Goal: Task Accomplishment & Management: Manage account settings

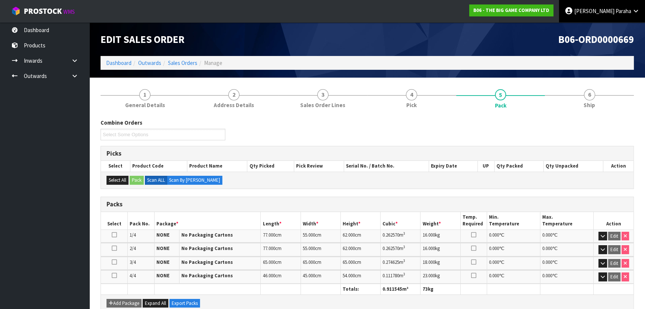
click at [618, 10] on span "Paraha" at bounding box center [624, 10] width 16 height 7
click at [616, 8] on span "Paraha" at bounding box center [624, 10] width 16 height 7
click at [116, 63] on link "Dashboard" at bounding box center [118, 62] width 25 height 7
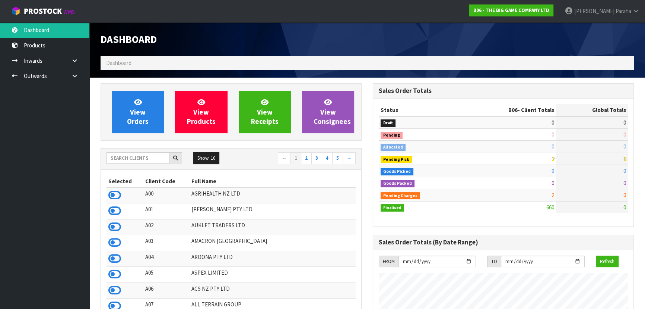
scroll to position [595, 272]
click at [134, 160] on input "text" at bounding box center [138, 158] width 63 height 12
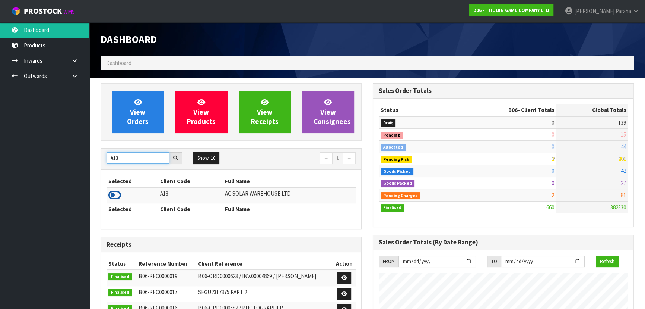
type input "A13"
click at [119, 195] on icon at bounding box center [114, 194] width 13 height 11
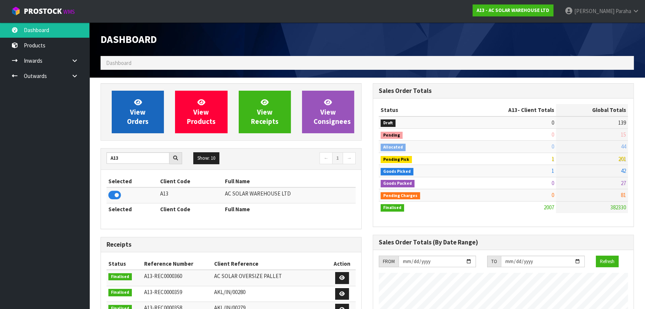
scroll to position [587, 272]
click at [139, 101] on icon at bounding box center [138, 101] width 8 height 7
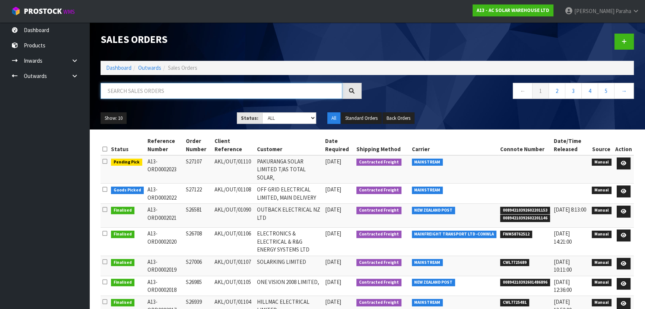
click at [138, 93] on input "text" at bounding box center [222, 91] width 242 height 16
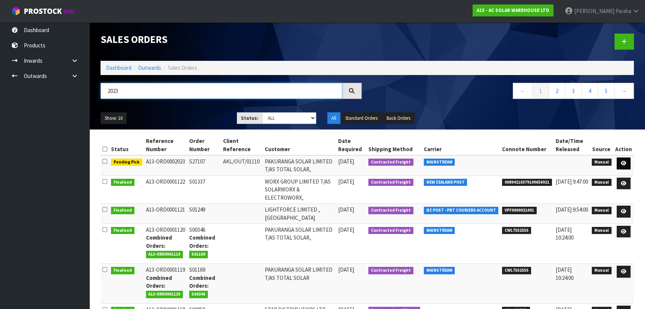
type input "2023"
click at [625, 161] on icon at bounding box center [624, 163] width 6 height 5
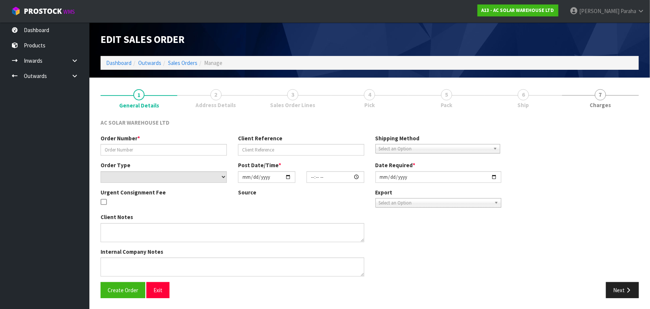
type input "S27107"
type input "AKL/OUT/01110"
select select "number:0"
type input "2025-09-23"
type input "10:05:00.000"
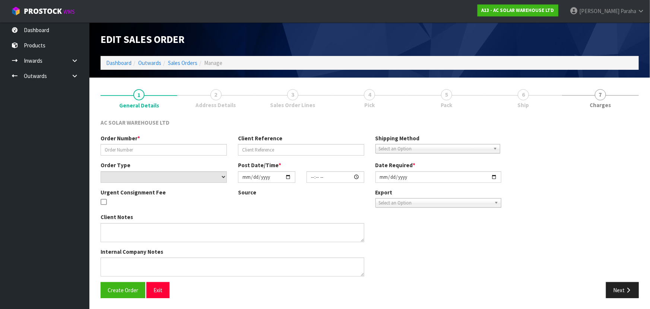
type input "2025-09-23"
type textarea "SEND WITH MAINSTREAM"
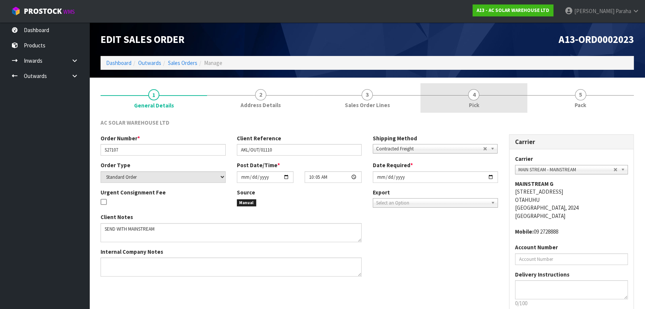
click at [473, 101] on span "Pick" at bounding box center [474, 105] width 10 height 8
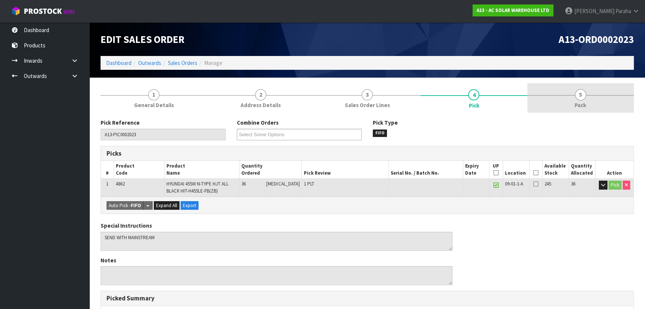
click at [584, 99] on link "5 Pack" at bounding box center [581, 97] width 107 height 29
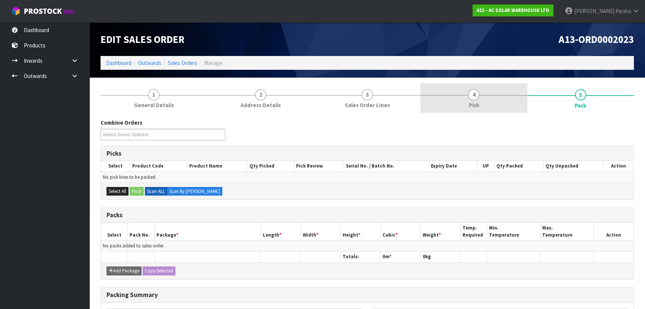
click at [477, 95] on span "4" at bounding box center [473, 94] width 11 height 11
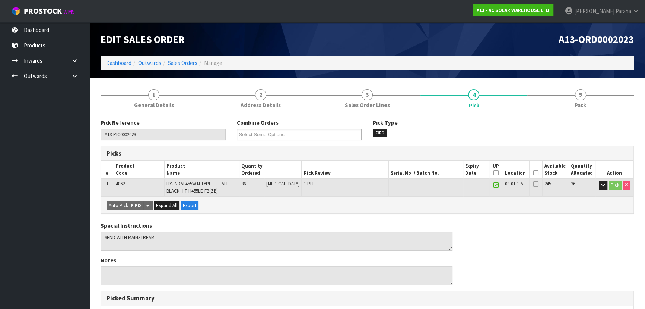
click at [534, 173] on icon at bounding box center [536, 173] width 5 height 0
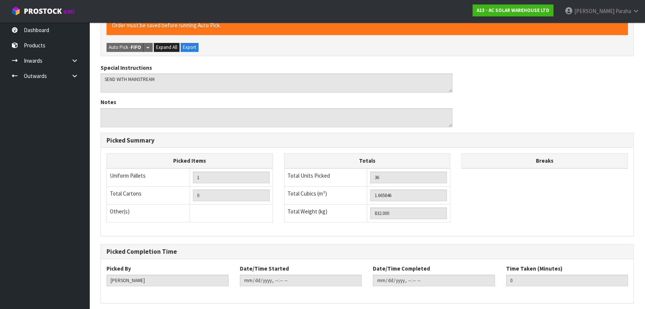
scroll to position [213, 0]
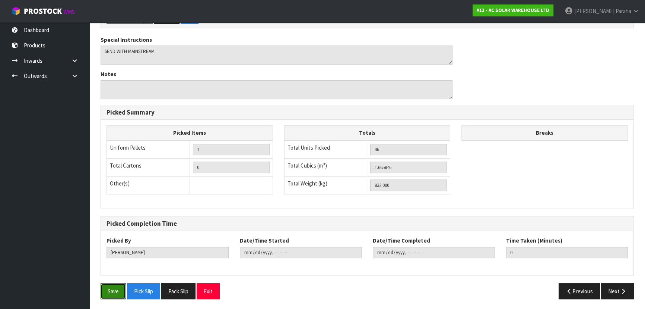
click at [111, 287] on button "Save" at bounding box center [113, 291] width 25 height 16
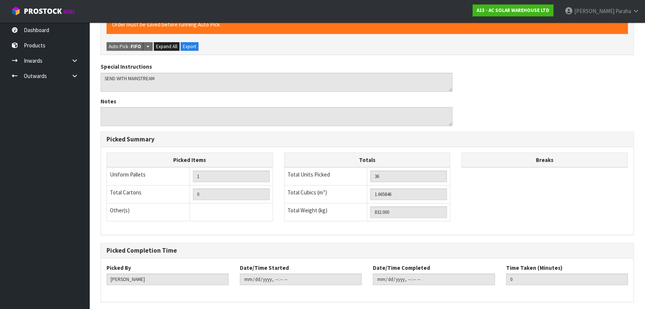
scroll to position [0, 0]
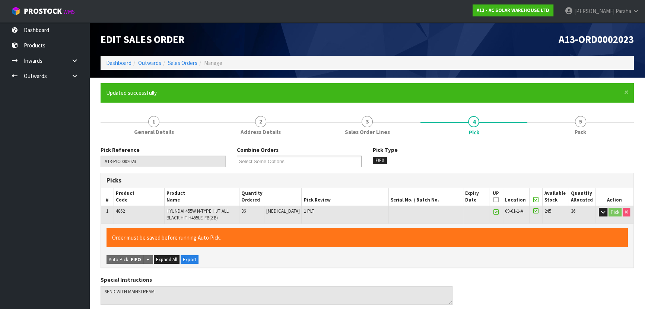
type input "Polly Paraha"
type input "2025-09-23T11:33:06"
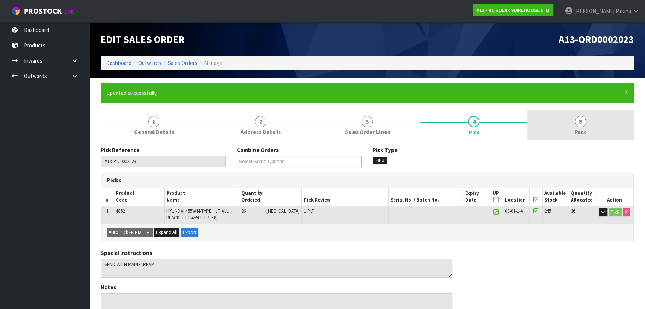
click at [585, 126] on link "5 Pack" at bounding box center [581, 124] width 107 height 29
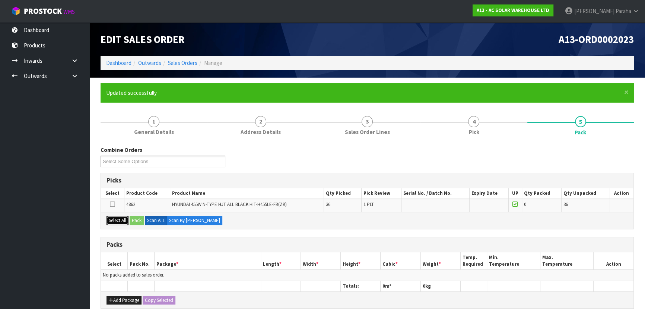
click at [117, 220] on button "Select All" at bounding box center [118, 220] width 22 height 9
click at [134, 220] on button "Pack" at bounding box center [137, 220] width 14 height 9
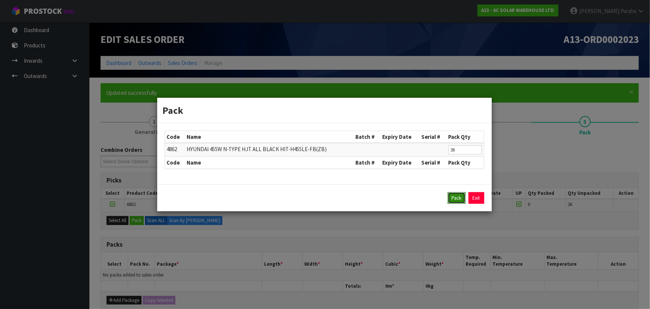
click at [452, 197] on button "Pack" at bounding box center [457, 198] width 18 height 12
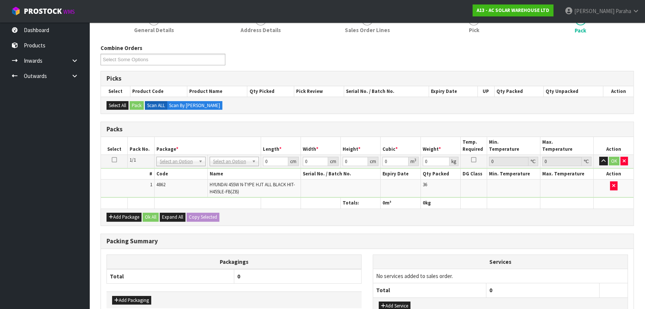
scroll to position [135, 0]
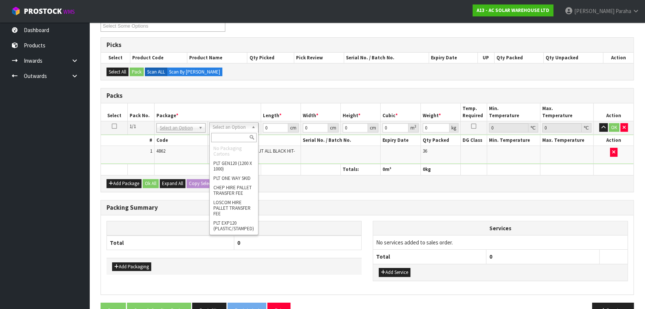
drag, startPoint x: 239, startPoint y: 135, endPoint x: 239, endPoint y: 130, distance: 4.8
click at [239, 135] on input "text" at bounding box center [233, 137] width 45 height 9
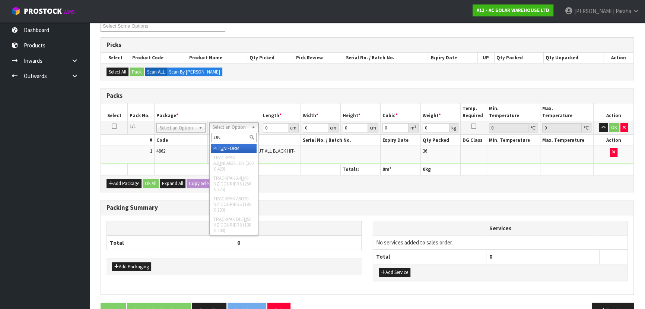
type input "UNI"
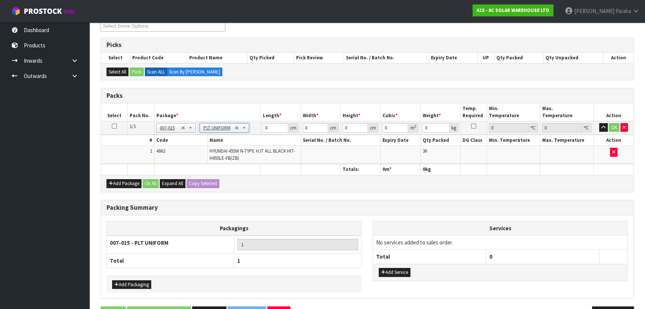
type input "832"
click at [274, 127] on input "0" at bounding box center [275, 127] width 25 height 9
type input "179"
type input "112"
type input "1"
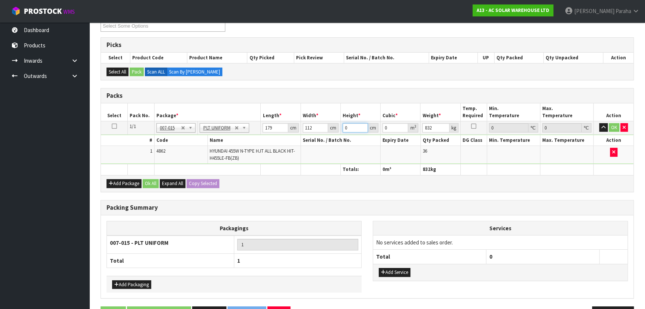
type input "0.020048"
type input "12"
type input "0.240576"
type input "128"
type input "2.566144"
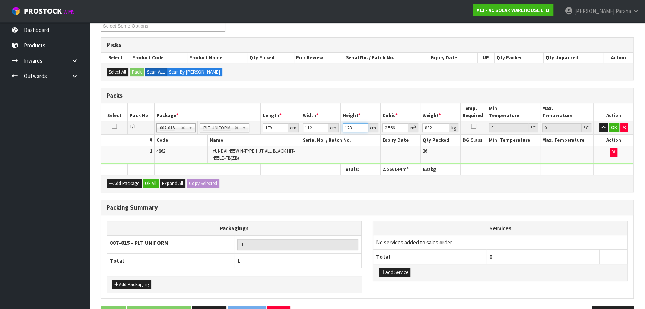
type input "12"
type input "0.240576"
type input "126"
type input "2.526048"
type input "126"
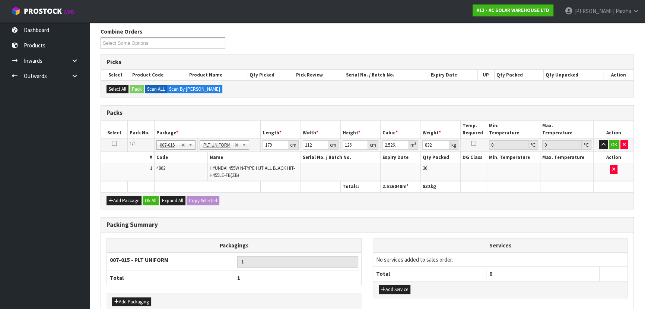
scroll to position [101, 0]
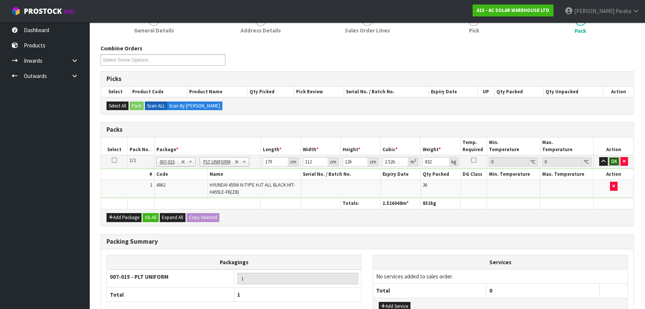
click at [615, 161] on button "OK" at bounding box center [614, 161] width 10 height 9
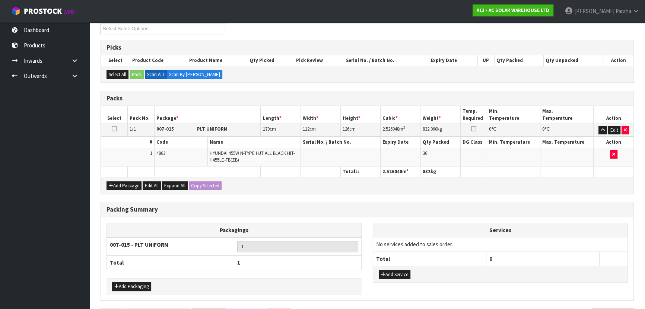
scroll to position [158, 0]
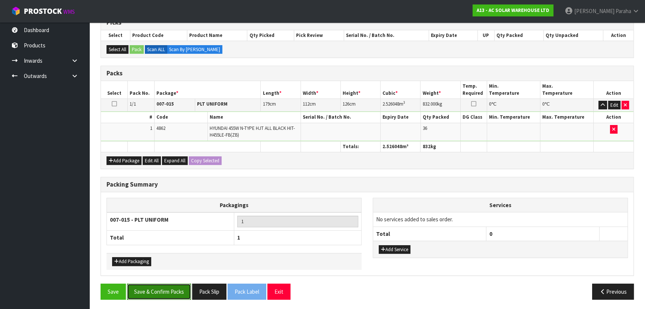
click at [160, 287] on button "Save & Confirm Packs" at bounding box center [159, 291] width 64 height 16
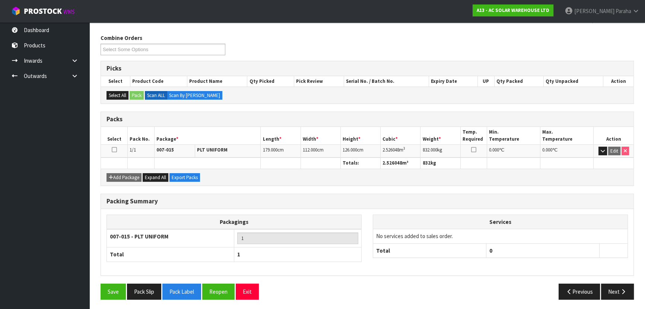
scroll to position [10, 0]
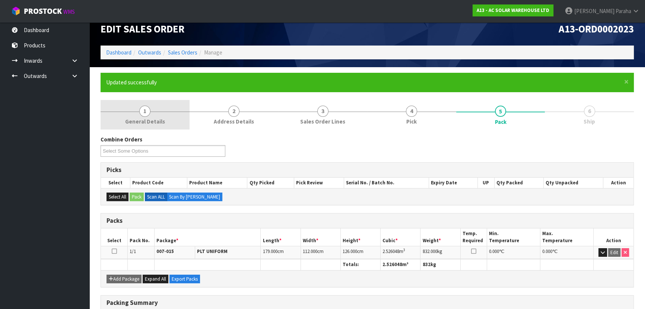
click at [140, 112] on span "1" at bounding box center [144, 110] width 11 height 11
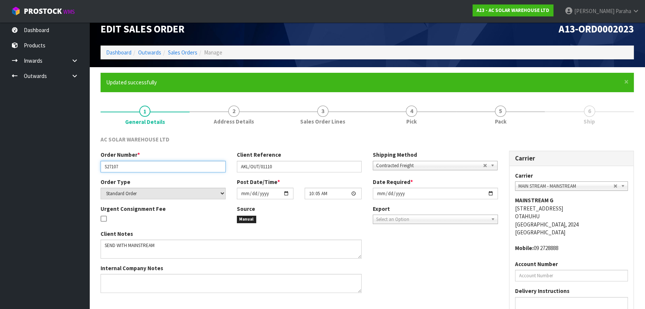
drag, startPoint x: 134, startPoint y: 164, endPoint x: 78, endPoint y: 166, distance: 55.6
click at [78, 166] on body "Toggle navigation ProStock WMS A13 - AC SOLAR WAREHOUSE LTD Polly Paraha Logout…" at bounding box center [322, 144] width 645 height 309
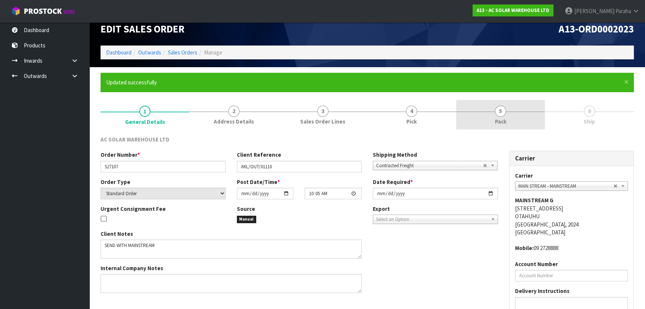
click at [493, 118] on link "5 Pack" at bounding box center [500, 114] width 89 height 29
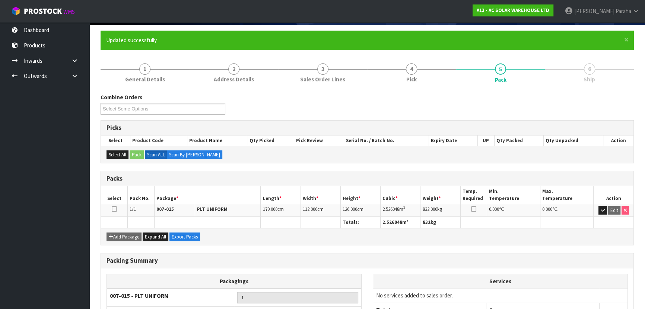
scroll to position [112, 0]
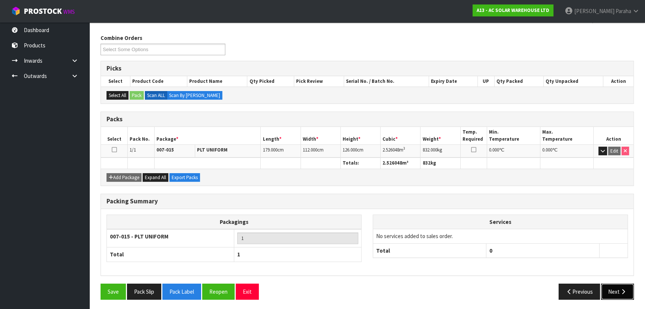
click at [623, 291] on icon "button" at bounding box center [623, 291] width 7 height 6
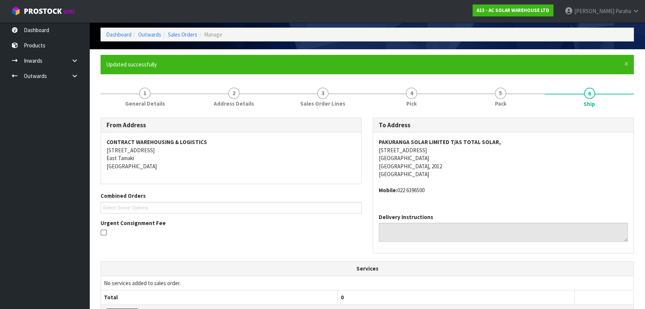
scroll to position [21, 0]
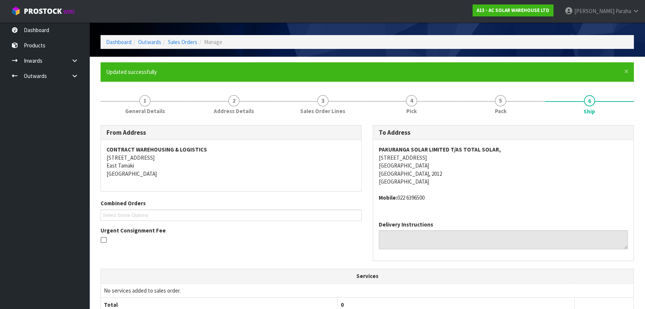
click at [489, 149] on strong "PAKURANGA SOLAR LIMITED T/AS TOTAL SOLAR," at bounding box center [440, 149] width 122 height 7
copy strong "PAKURANGA SOLAR LIMITED T/AS TOTAL SOLAR,"
click at [415, 158] on address "PAKURANGA SOLAR LIMITED T/AS TOTAL SOLAR, 18 FIELDING CRESCENT FARM COVE Farm C…" at bounding box center [503, 165] width 249 height 40
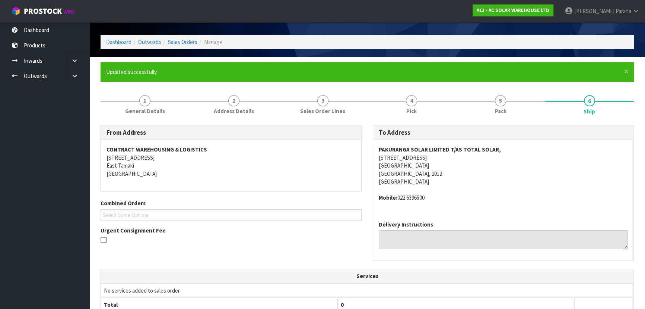
click at [415, 158] on address "PAKURANGA SOLAR LIMITED T/AS TOTAL SOLAR, 18 FIELDING CRESCENT FARM COVE Farm C…" at bounding box center [503, 165] width 249 height 40
click at [416, 157] on address "PAKURANGA SOLAR LIMITED T/AS TOTAL SOLAR, 18 FIELDING CRESCENT FARM COVE Farm C…" at bounding box center [503, 165] width 249 height 40
copy address "18 FIELDING CRESCENT"
click at [482, 150] on strong "PAKURANGA SOLAR LIMITED T/AS TOTAL SOLAR," at bounding box center [440, 149] width 122 height 7
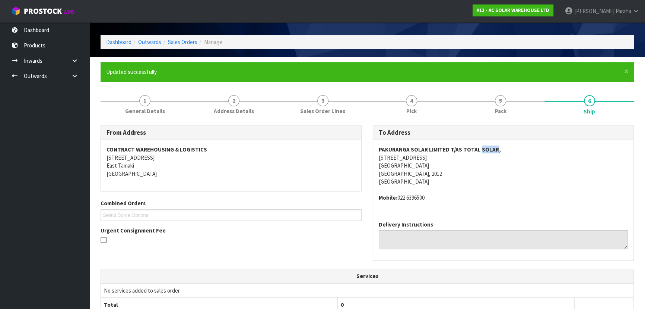
click at [482, 150] on strong "PAKURANGA SOLAR LIMITED T/AS TOTAL SOLAR," at bounding box center [440, 149] width 122 height 7
drag, startPoint x: 426, startPoint y: 198, endPoint x: 398, endPoint y: 196, distance: 28.4
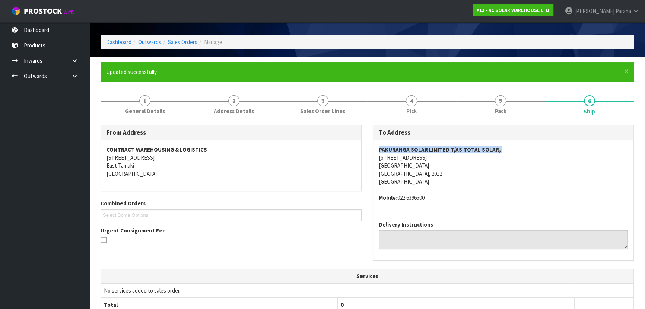
click at [398, 196] on address "Mobile: 022 6396500" at bounding box center [503, 197] width 249 height 8
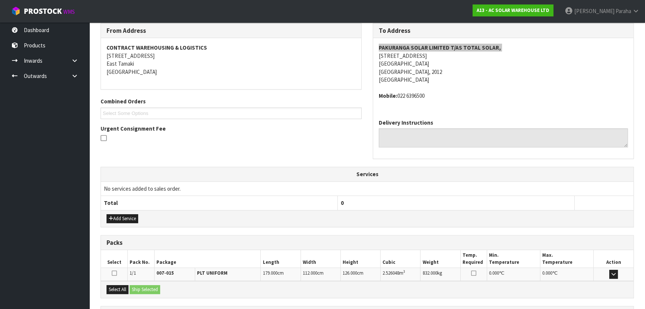
scroll to position [190, 0]
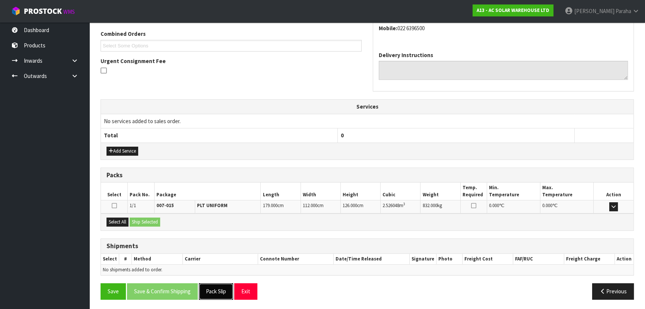
click at [216, 291] on button "Pack Slip" at bounding box center [216, 291] width 34 height 16
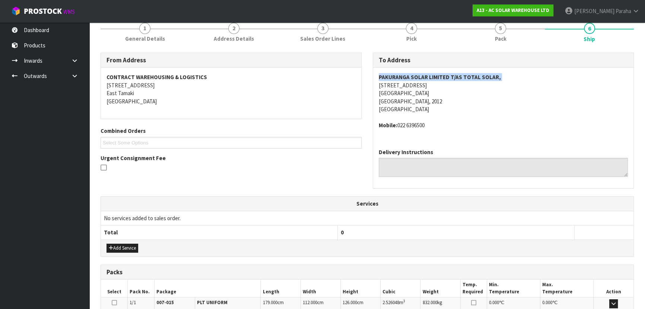
scroll to position [0, 0]
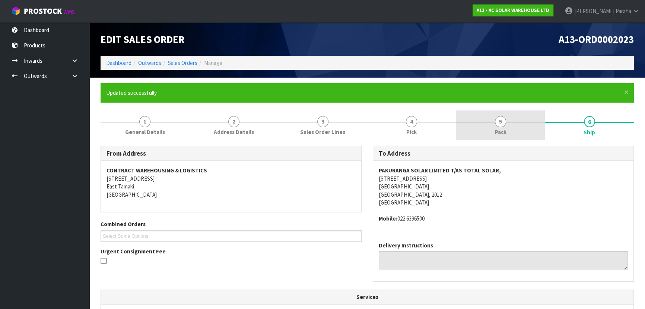
click at [505, 116] on link "5 Pack" at bounding box center [500, 124] width 89 height 29
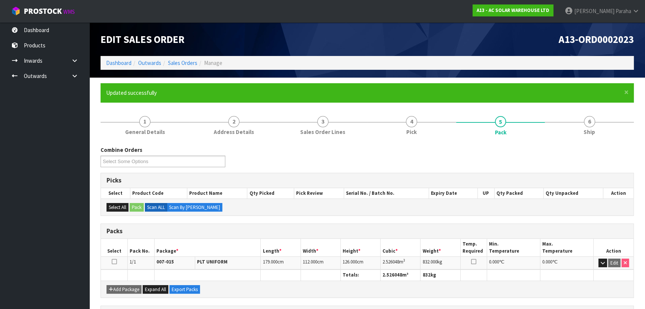
scroll to position [112, 0]
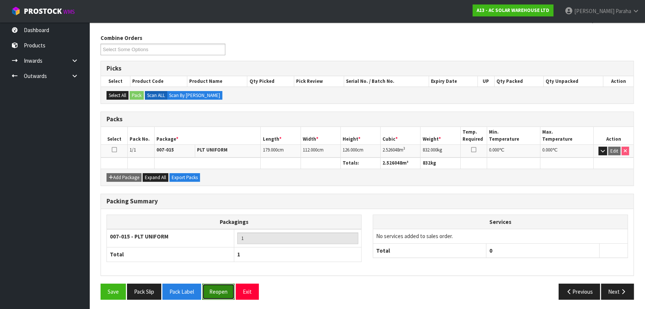
click at [228, 286] on button "Reopen" at bounding box center [218, 291] width 32 height 16
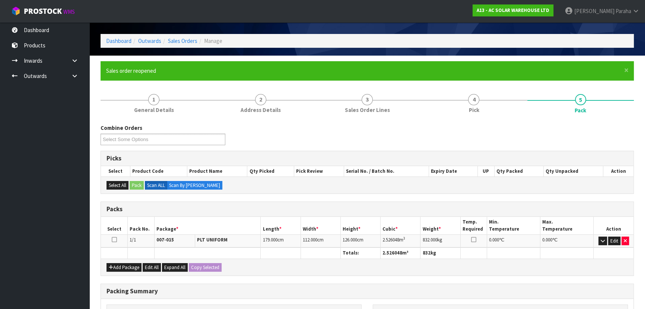
scroll to position [34, 0]
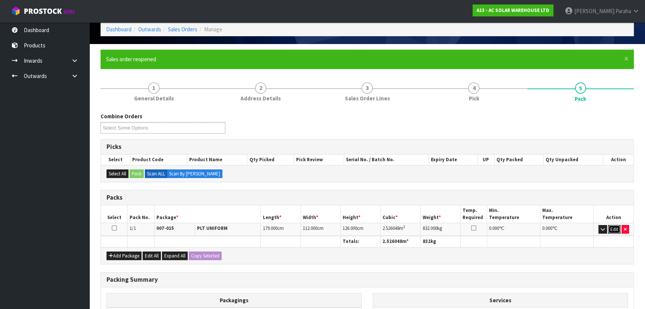
click at [616, 227] on button "Edit" at bounding box center [614, 229] width 12 height 9
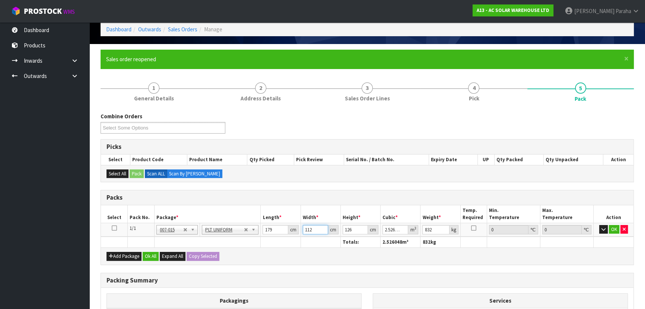
click at [313, 230] on input "112" at bounding box center [315, 229] width 25 height 9
type input "11"
type input "0.248094"
type input "113"
type input "2.548602"
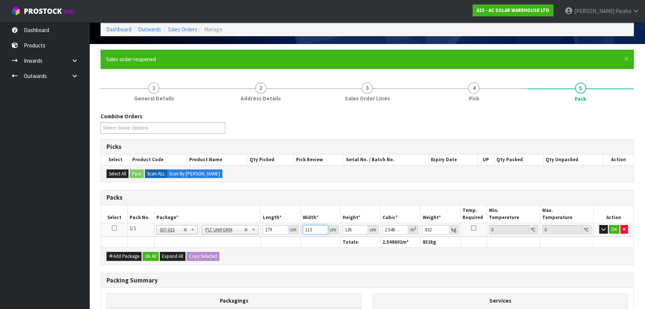
type input "113"
click at [357, 228] on input "126" at bounding box center [355, 229] width 25 height 9
type input "12"
type input "0.242724"
type input "127"
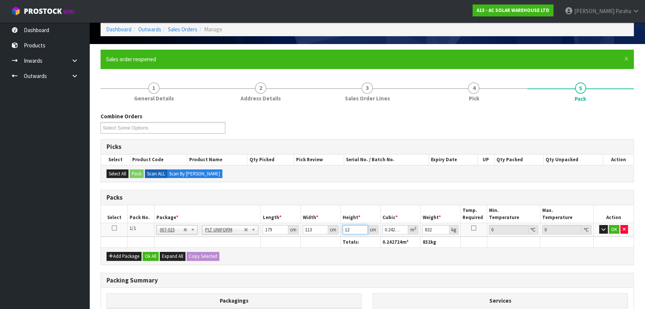
type input "2.568829"
type input "127"
click at [148, 253] on button "Ok All" at bounding box center [151, 256] width 16 height 9
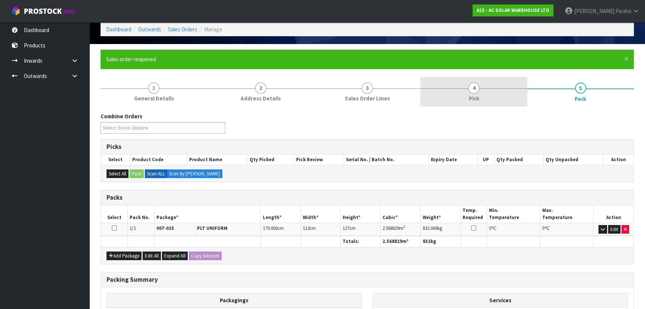
click at [471, 91] on span "4" at bounding box center [473, 87] width 11 height 11
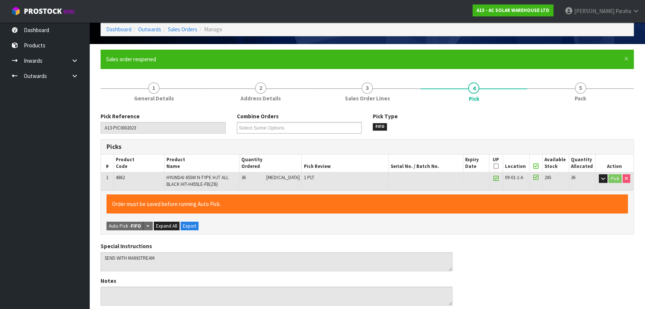
scroll to position [237, 0]
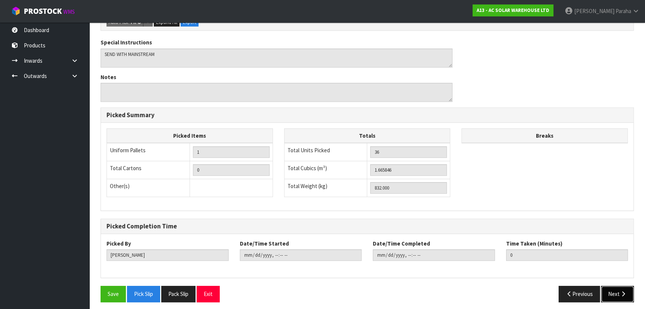
click at [628, 293] on button "Next" at bounding box center [617, 293] width 33 height 16
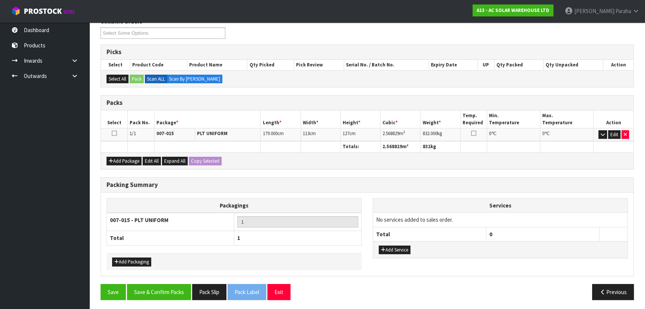
scroll to position [129, 0]
click at [150, 288] on button "Save & Confirm Packs" at bounding box center [159, 291] width 64 height 16
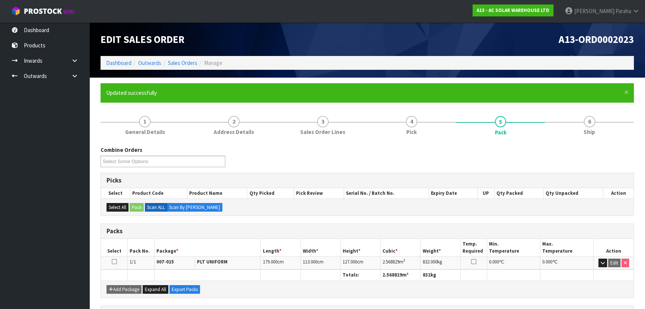
scroll to position [112, 0]
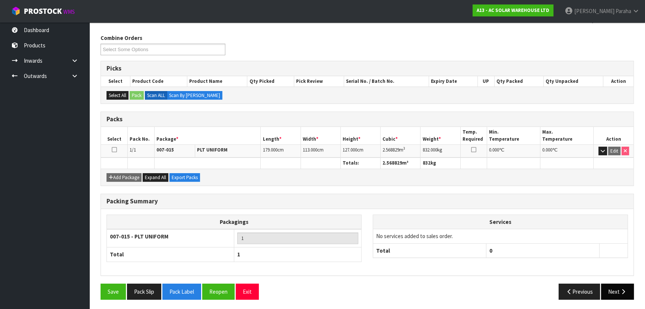
click at [629, 290] on button "Next" at bounding box center [617, 291] width 33 height 16
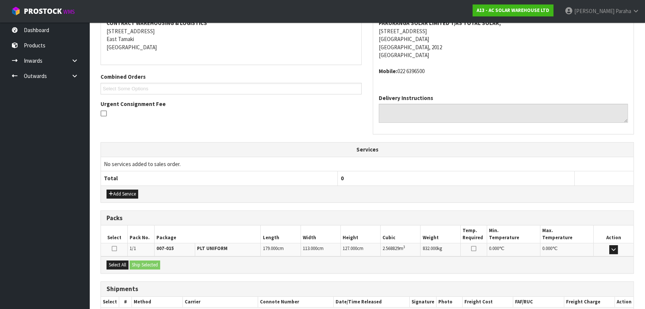
scroll to position [190, 0]
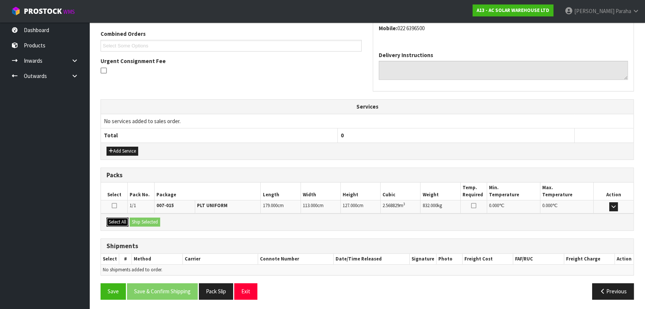
click at [116, 219] on button "Select All" at bounding box center [118, 221] width 22 height 9
click at [149, 225] on div "Select All Ship Selected" at bounding box center [367, 221] width 533 height 17
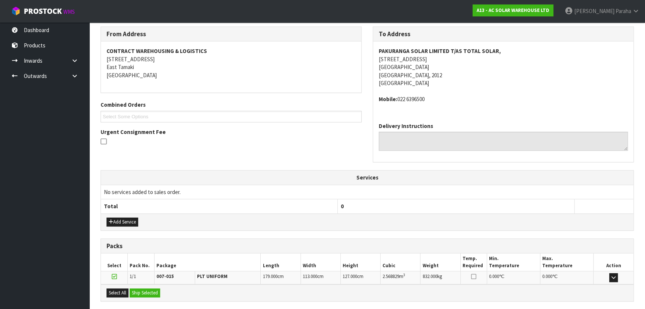
scroll to position [21, 0]
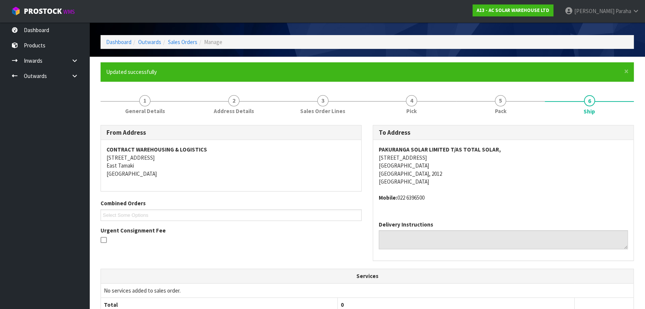
click at [422, 197] on address "Mobile: 022 6396500" at bounding box center [503, 197] width 249 height 8
click at [422, 196] on address "Mobile: 022 6396500" at bounding box center [503, 197] width 249 height 8
drag, startPoint x: 427, startPoint y: 196, endPoint x: 399, endPoint y: 195, distance: 28.8
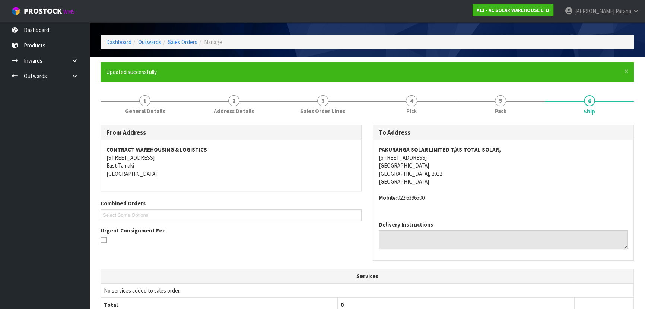
click at [399, 195] on address "Mobile: 022 6396500" at bounding box center [503, 197] width 249 height 8
copy address "022 6396500"
click at [497, 101] on span "5" at bounding box center [500, 100] width 11 height 11
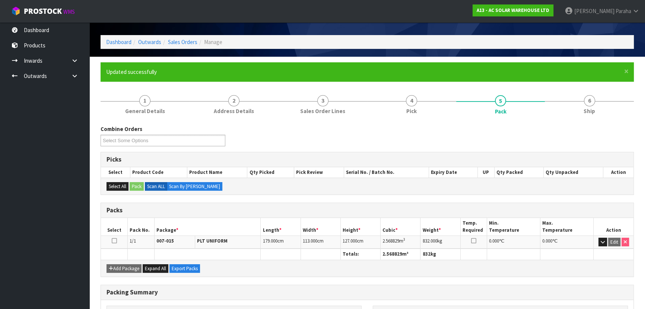
scroll to position [112, 0]
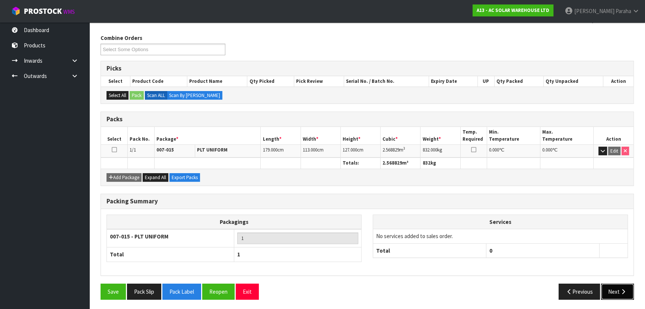
click at [620, 291] on icon "button" at bounding box center [623, 291] width 7 height 6
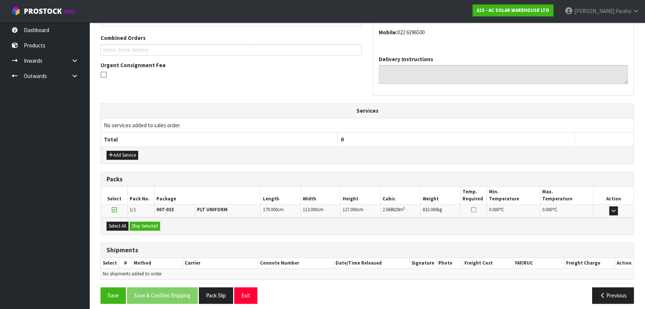
scroll to position [190, 0]
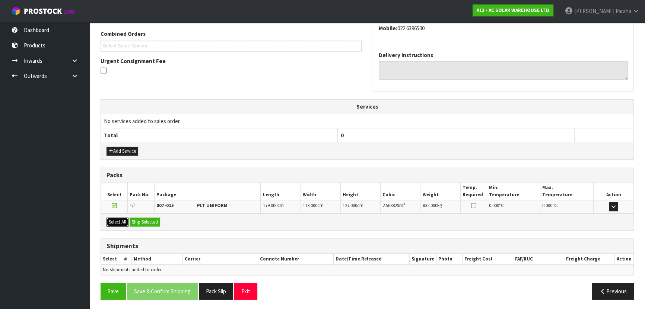
click at [119, 217] on button "Select All" at bounding box center [118, 221] width 22 height 9
click at [148, 221] on button "Ship Selected" at bounding box center [145, 221] width 31 height 9
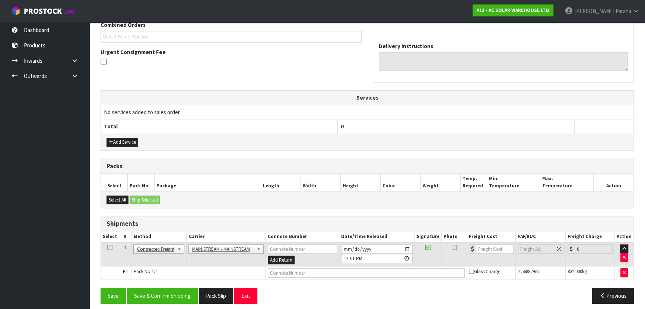
scroll to position [203, 0]
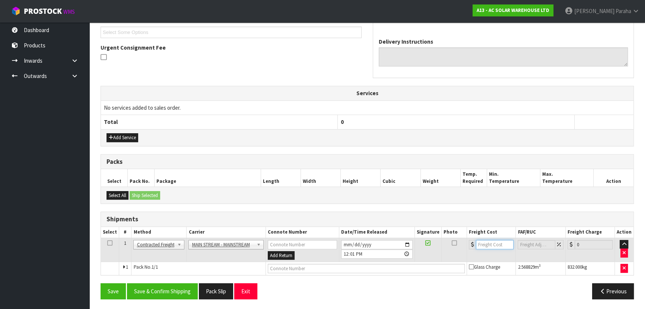
click at [488, 244] on input "number" at bounding box center [495, 244] width 38 height 9
type input "101.40"
click at [367, 266] on input "text" at bounding box center [366, 267] width 197 height 9
paste input "CWL7726584"
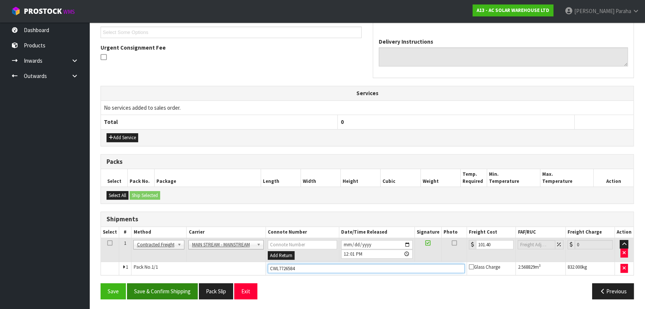
type input "CWL7726584"
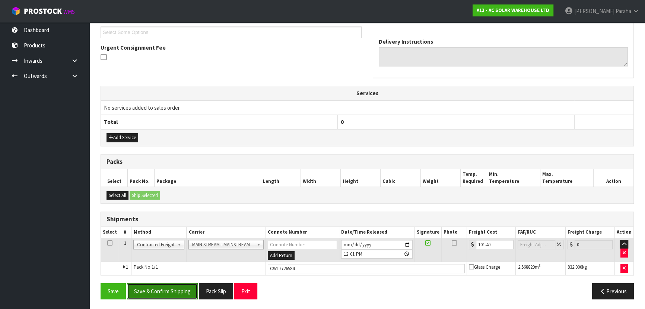
click at [170, 291] on button "Save & Confirm Shipping" at bounding box center [162, 291] width 71 height 16
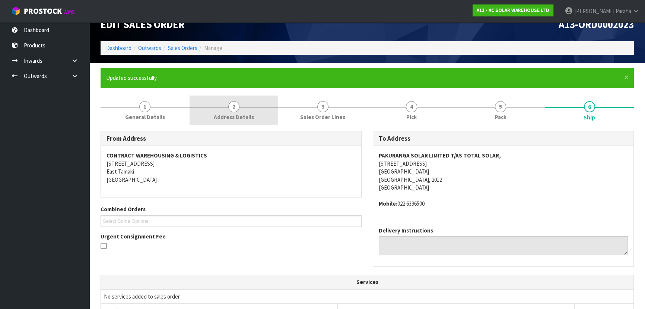
scroll to position [0, 0]
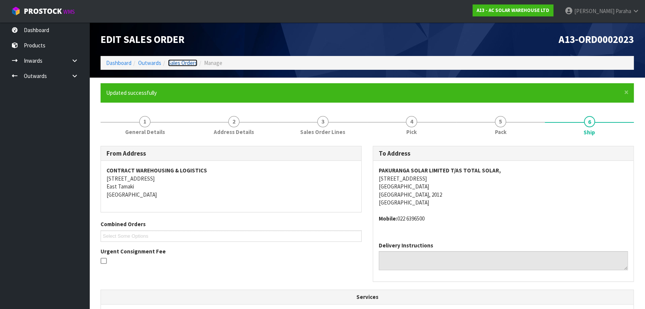
click at [183, 63] on link "Sales Orders" at bounding box center [182, 62] width 29 height 7
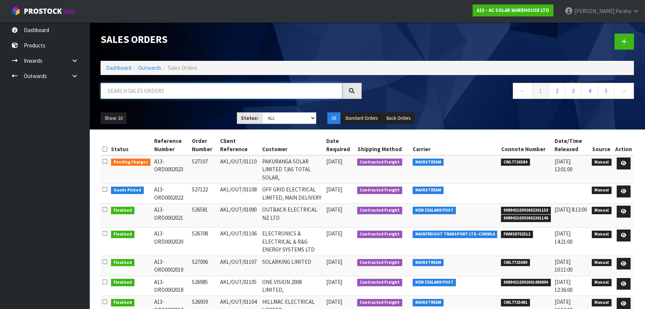
click at [168, 89] on input "text" at bounding box center [222, 91] width 242 height 16
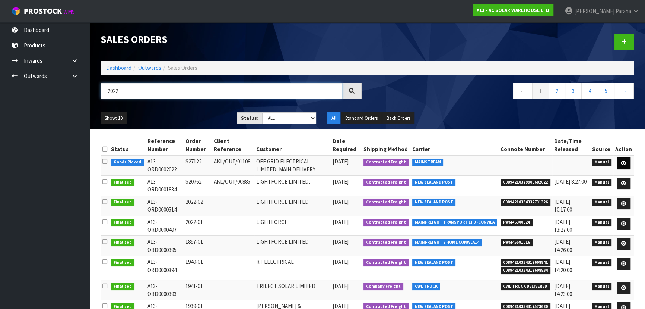
type input "2022"
click at [628, 164] on link at bounding box center [624, 163] width 14 height 12
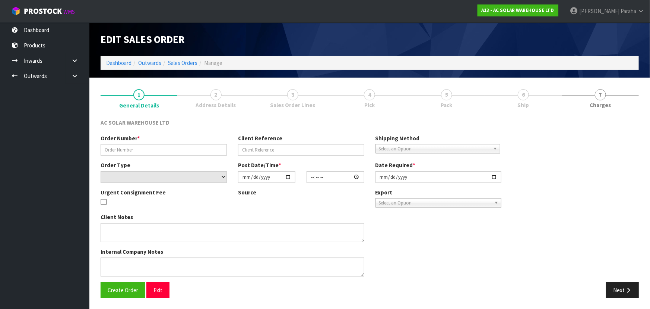
type input "S27122"
type input "AKL/OUT/01108"
select select "number:0"
type input "2025-09-22"
type input "14:05:00.000"
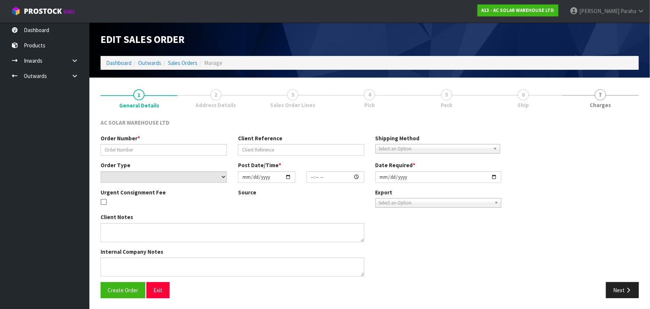
type input "2025-09-22"
type textarea "SEND WITH MAINSTREAM"
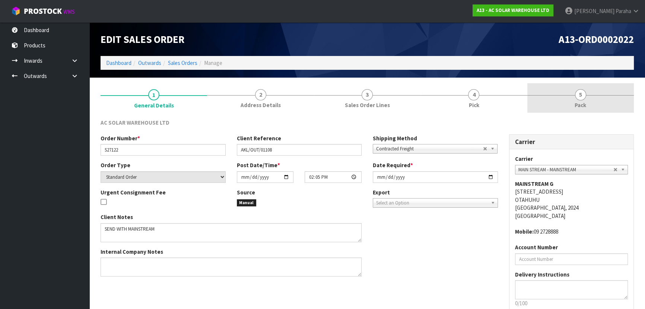
click at [576, 89] on link "5 Pack" at bounding box center [581, 97] width 107 height 29
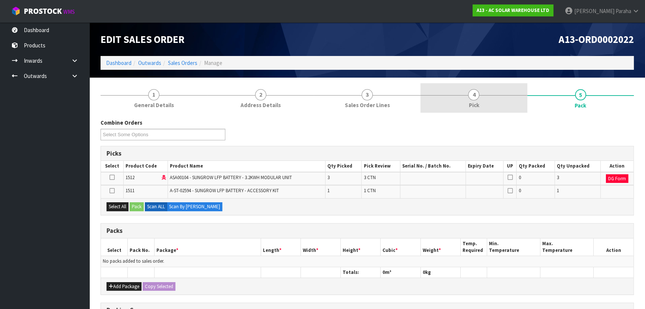
click at [474, 97] on span "4" at bounding box center [473, 94] width 11 height 11
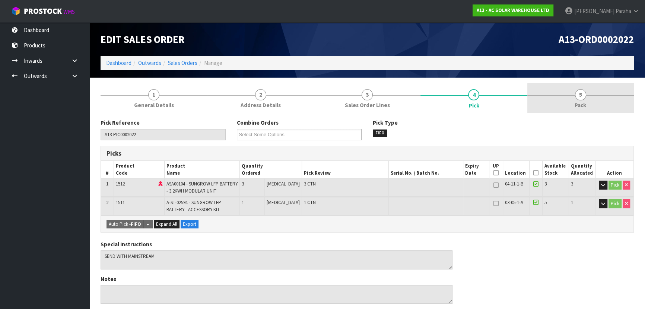
click at [578, 99] on link "5 Pack" at bounding box center [581, 97] width 107 height 29
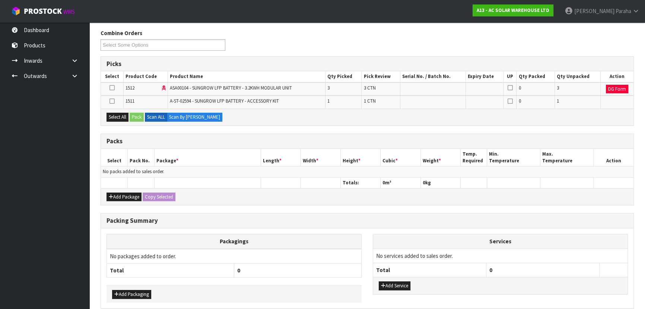
scroll to position [101, 0]
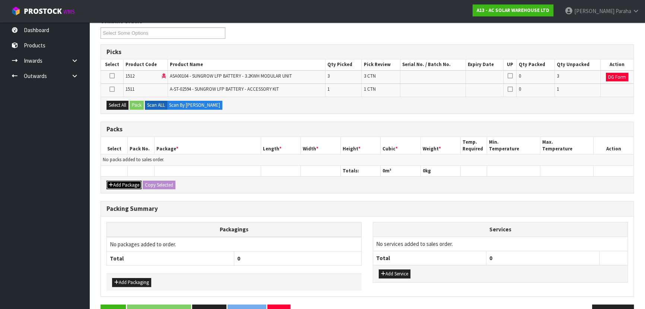
click at [115, 182] on button "Add Package" at bounding box center [124, 184] width 35 height 9
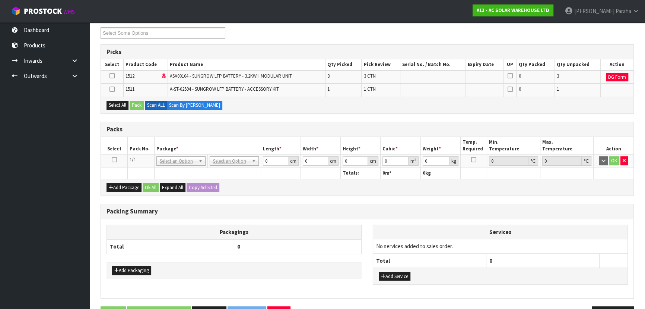
click at [113, 159] on icon at bounding box center [114, 159] width 5 height 0
click at [112, 102] on button "Select All" at bounding box center [118, 105] width 22 height 9
click at [138, 102] on button "Pack" at bounding box center [137, 105] width 14 height 9
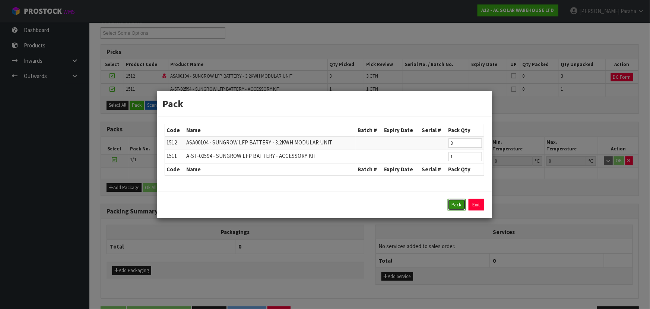
click at [453, 205] on button "Pack" at bounding box center [457, 205] width 18 height 12
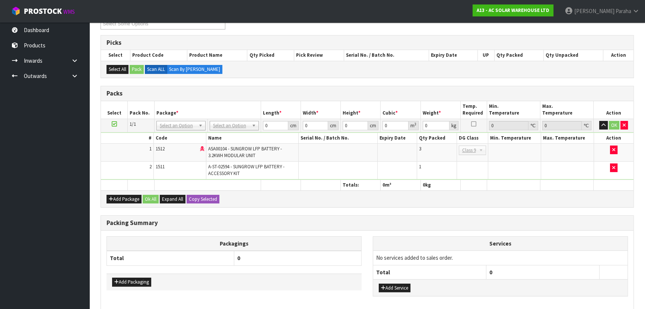
scroll to position [111, 0]
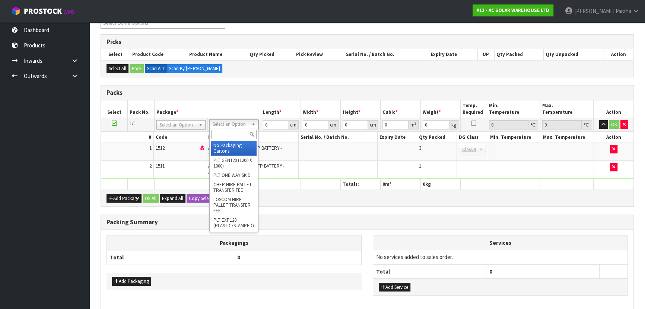
click at [235, 136] on input "text" at bounding box center [233, 134] width 45 height 9
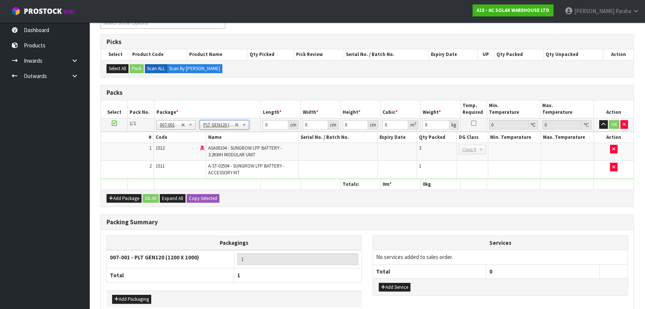
type input "120"
type input "100"
type input "137"
click at [274, 123] on input "120" at bounding box center [275, 124] width 25 height 9
type input "111"
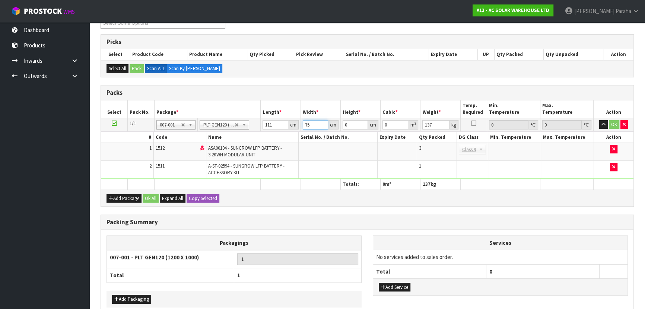
type input "75"
type input "6"
type input "0.04995"
type input "67"
type input "0.557775"
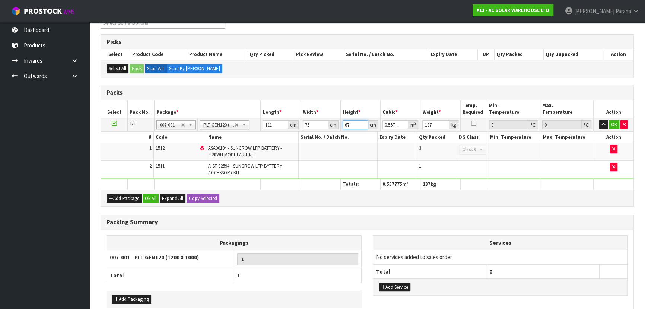
type input "67"
type input "146"
click at [600, 120] on button "button" at bounding box center [604, 124] width 9 height 9
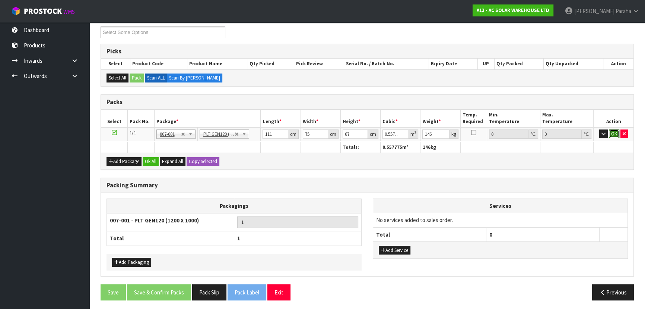
click button "OK" at bounding box center [614, 133] width 10 height 9
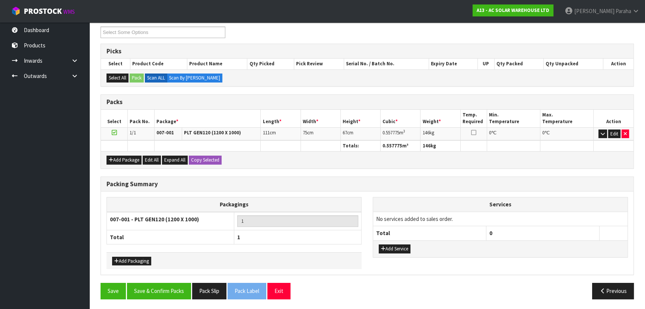
scroll to position [101, 0]
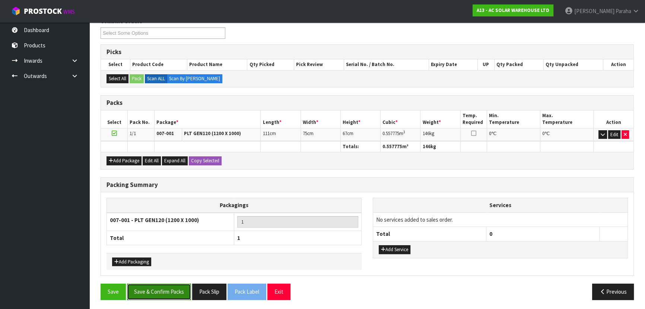
click at [152, 291] on button "Save & Confirm Packs" at bounding box center [159, 291] width 64 height 16
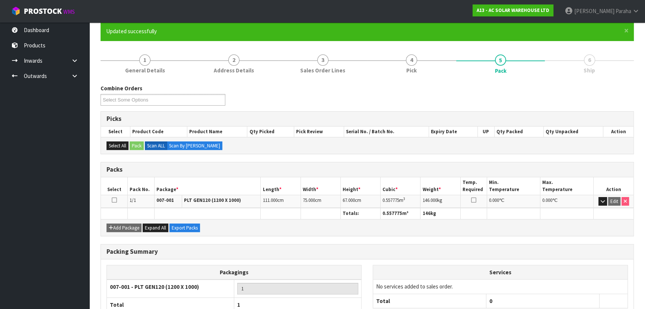
scroll to position [112, 0]
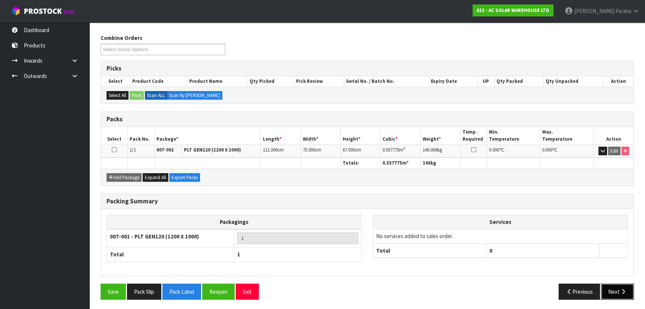
click at [620, 288] on icon "button" at bounding box center [623, 291] width 7 height 6
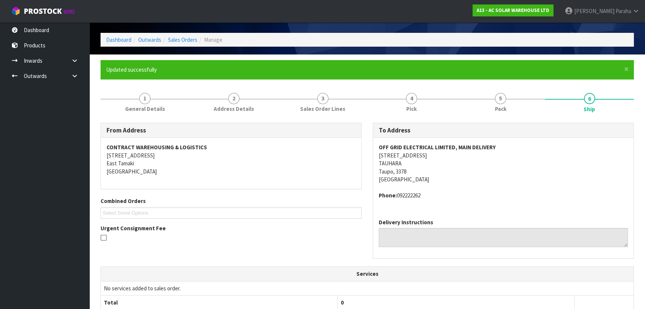
scroll to position [10, 0]
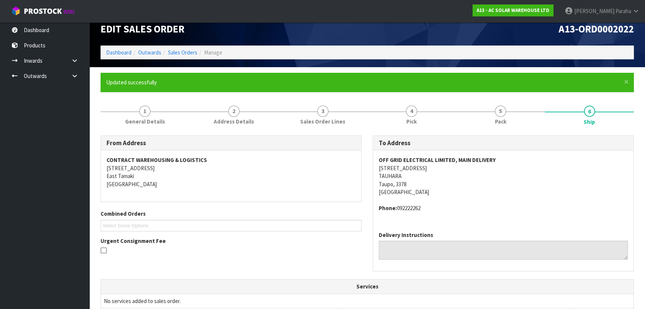
click at [486, 159] on strong "OFF GRID ELECTRICAL LIMITED, MAIN DELIVERY" at bounding box center [437, 159] width 117 height 7
click at [139, 111] on link "1 General Details" at bounding box center [145, 114] width 89 height 29
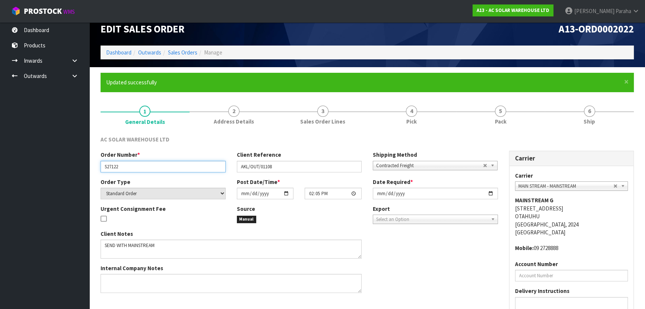
drag, startPoint x: 115, startPoint y: 167, endPoint x: 74, endPoint y: 160, distance: 41.5
click at [75, 160] on body "Toggle navigation ProStock WMS A13 - AC SOLAR WAREHOUSE LTD Polly Paraha Logout…" at bounding box center [322, 144] width 645 height 309
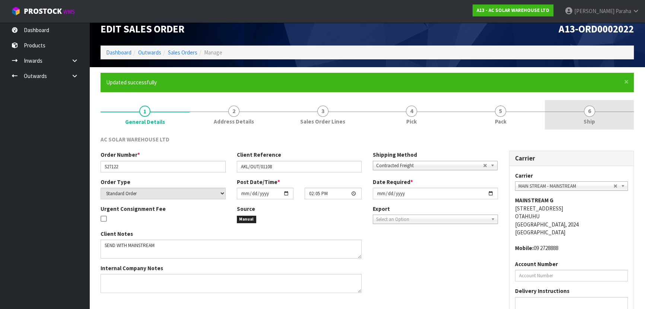
click at [586, 112] on span "6" at bounding box center [589, 110] width 11 height 11
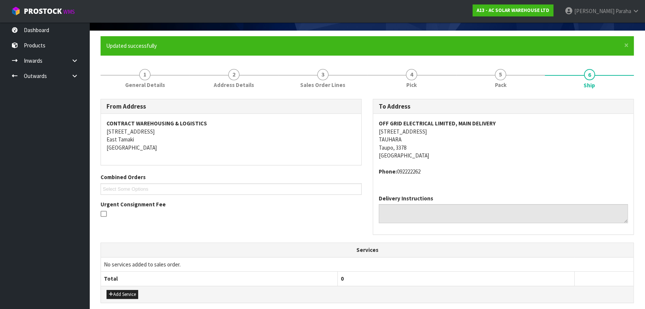
scroll to position [112, 0]
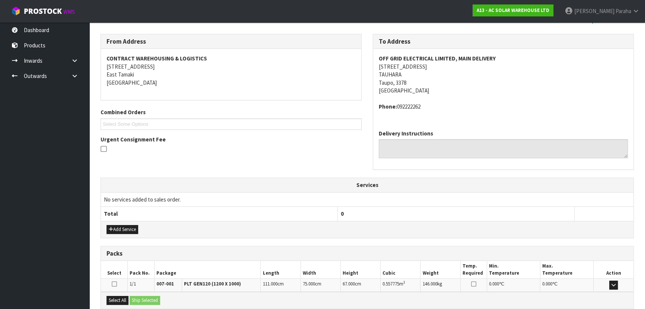
click at [477, 58] on strong "OFF GRID ELECTRICAL LIMITED, MAIN DELIVERY" at bounding box center [437, 58] width 117 height 7
click at [476, 57] on strong "OFF GRID ELECTRICAL LIMITED, MAIN DELIVERY" at bounding box center [437, 58] width 117 height 7
copy strong "OFF GRID ELECTRICAL LIMITED, MAIN DELIVERY"
click at [411, 67] on address "OFF GRID ELECTRICAL LIMITED, MAIN DELIVERY 27 MIRO STREET TAUHARA Taupo, 3378 N…" at bounding box center [503, 74] width 249 height 40
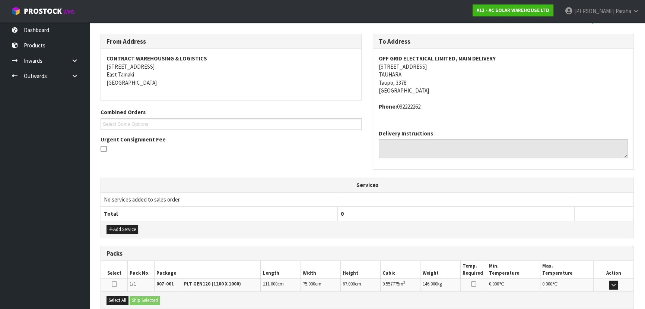
click at [412, 67] on address "OFF GRID ELECTRICAL LIMITED, MAIN DELIVERY 27 MIRO STREET TAUHARA Taupo, 3378 N…" at bounding box center [503, 74] width 249 height 40
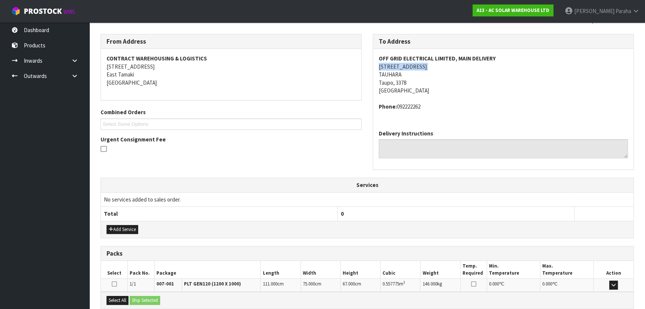
click at [473, 57] on strong "OFF GRID ELECTRICAL LIMITED, MAIN DELIVERY" at bounding box center [437, 58] width 117 height 7
copy strong "OFF GRID ELECTRICAL LIMITED, MAIN DELIVERY"
click at [421, 107] on address "Phone: 092222262" at bounding box center [503, 106] width 249 height 8
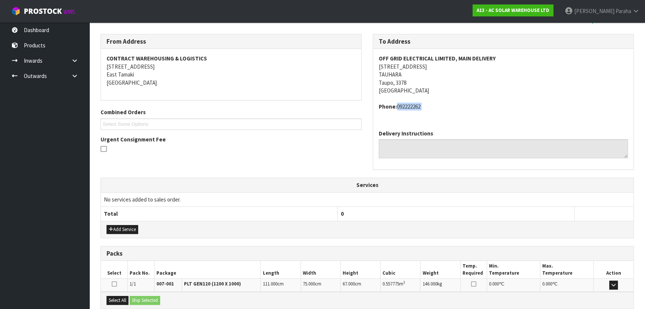
click at [421, 107] on address "Phone: 092222262" at bounding box center [503, 106] width 249 height 8
click at [418, 106] on address "Phone: 092222262" at bounding box center [503, 106] width 249 height 8
copy address "092222262"
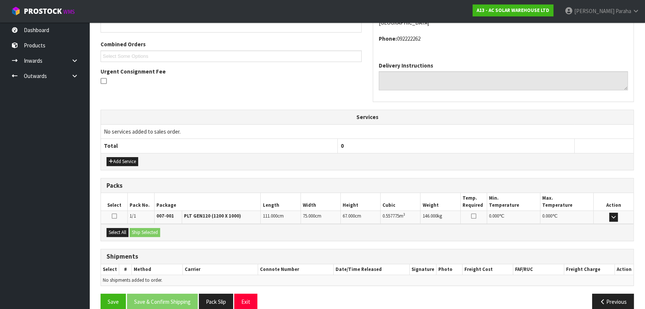
scroll to position [190, 0]
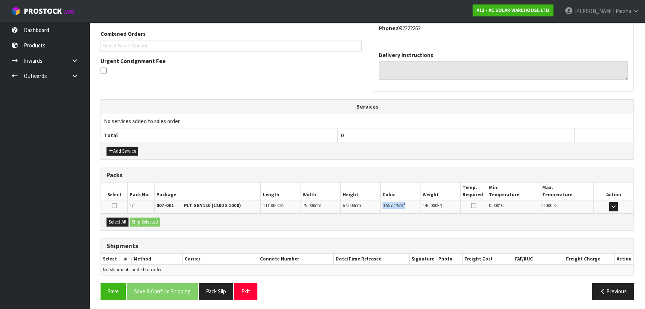
drag, startPoint x: 408, startPoint y: 203, endPoint x: 383, endPoint y: 201, distance: 25.0
click at [383, 201] on td "0.557775 m 3" at bounding box center [401, 206] width 40 height 13
copy td "0.557775 m 3"
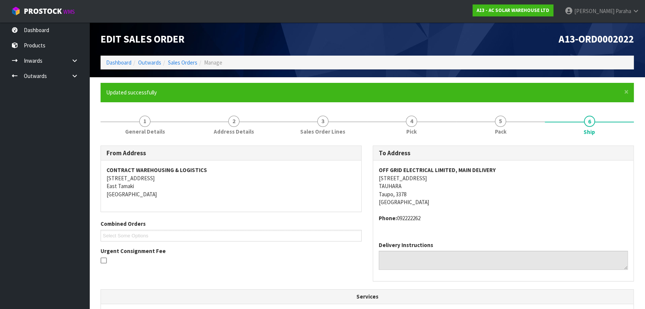
scroll to position [0, 0]
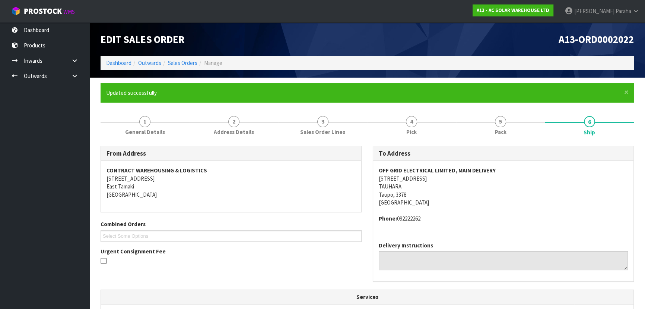
click at [410, 178] on address "OFF GRID ELECTRICAL LIMITED, MAIN DELIVERY 27 MIRO STREET TAUHARA Taupo, 3378 N…" at bounding box center [503, 186] width 249 height 40
copy address "27 MIRO STREET"
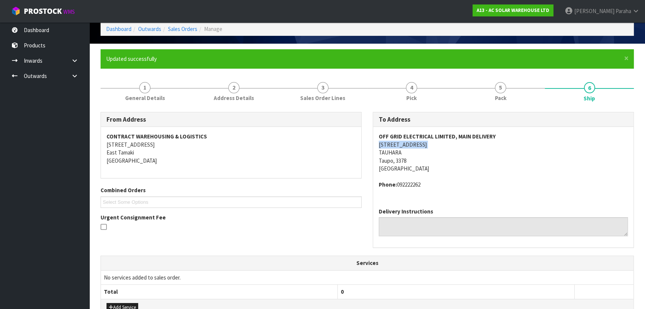
scroll to position [34, 0]
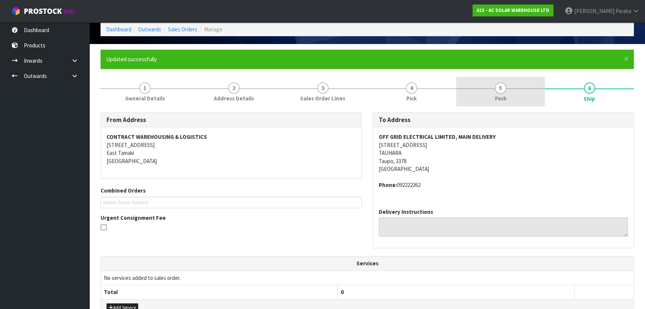
click at [507, 90] on link "5 Pack" at bounding box center [500, 91] width 89 height 29
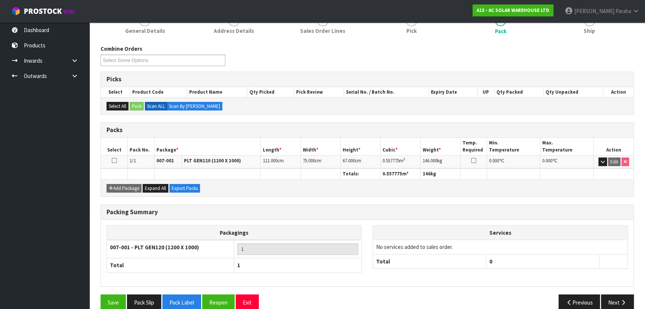
scroll to position [101, 0]
click at [405, 157] on td "0.557775 m 3" at bounding box center [401, 161] width 40 height 13
click at [402, 159] on td "0.557775 m 3" at bounding box center [401, 161] width 40 height 13
copy td "0.557775 m 3"
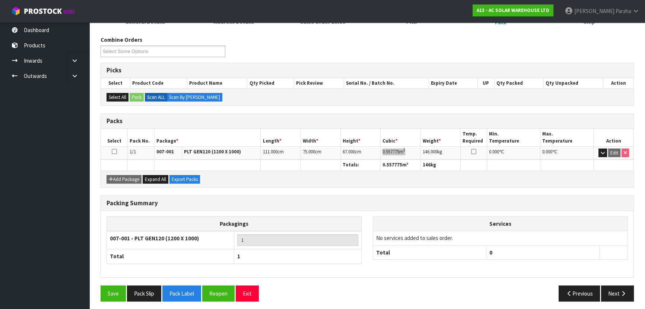
scroll to position [112, 0]
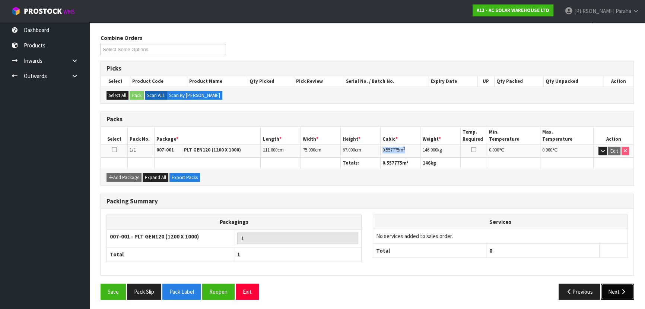
click at [627, 287] on button "Next" at bounding box center [617, 291] width 33 height 16
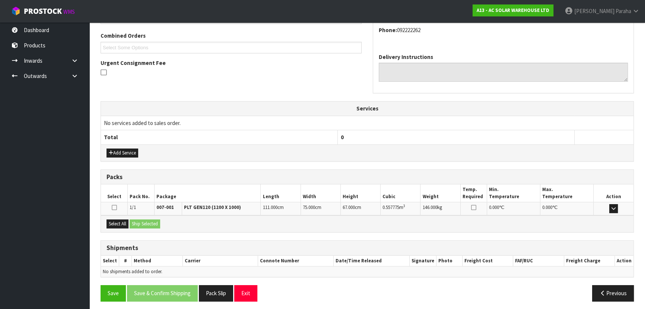
scroll to position [190, 0]
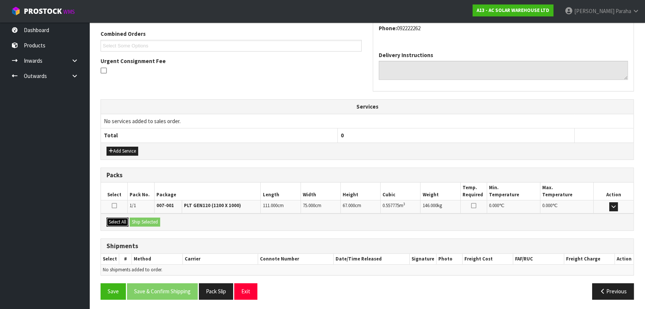
drag, startPoint x: 116, startPoint y: 219, endPoint x: 135, endPoint y: 220, distance: 18.6
click at [116, 219] on button "Select All" at bounding box center [118, 221] width 22 height 9
click at [154, 218] on button "Ship Selected" at bounding box center [145, 221] width 31 height 9
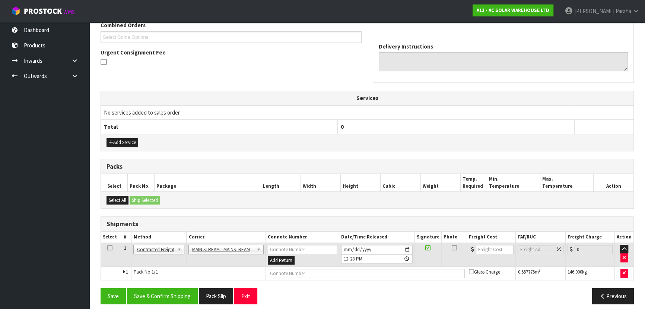
scroll to position [203, 0]
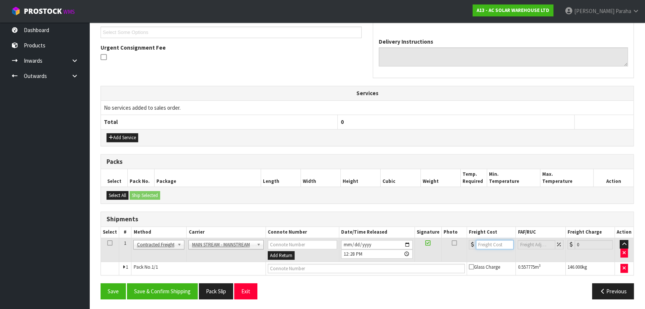
click at [491, 242] on input "number" at bounding box center [495, 244] width 38 height 9
type input "37.00"
click at [393, 264] on input "text" at bounding box center [366, 267] width 197 height 9
paste input "CWL7726618"
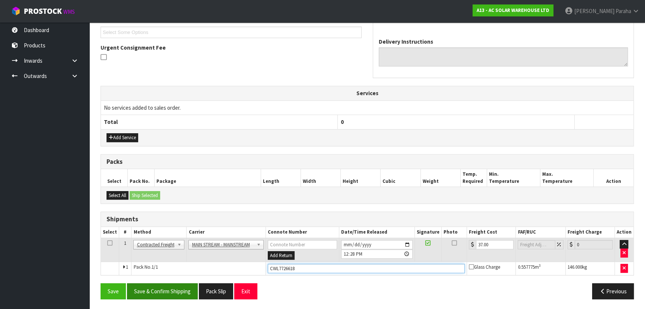
type input "CWL7726618"
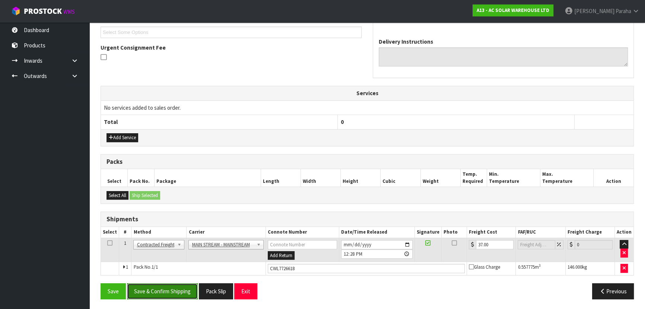
click at [173, 290] on button "Save & Confirm Shipping" at bounding box center [162, 291] width 71 height 16
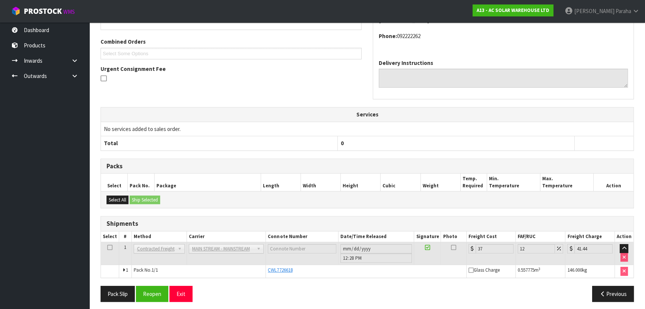
scroll to position [185, 0]
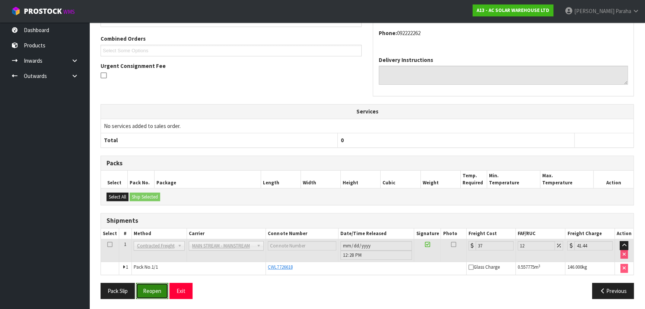
click at [154, 290] on button "Reopen" at bounding box center [152, 290] width 32 height 16
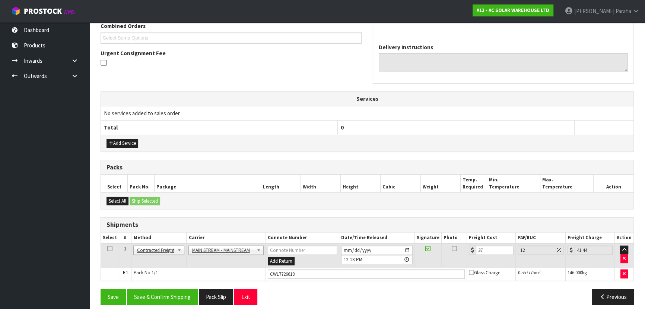
scroll to position [203, 0]
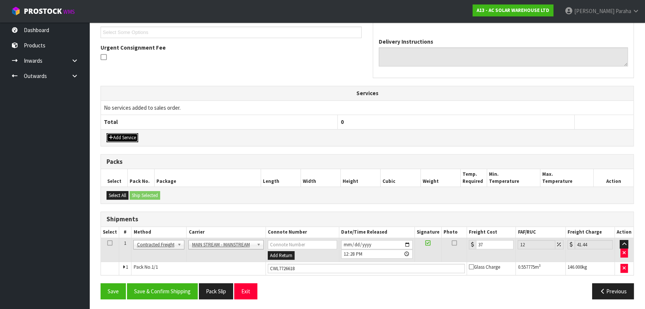
click at [126, 140] on button "Add Service" at bounding box center [123, 137] width 32 height 9
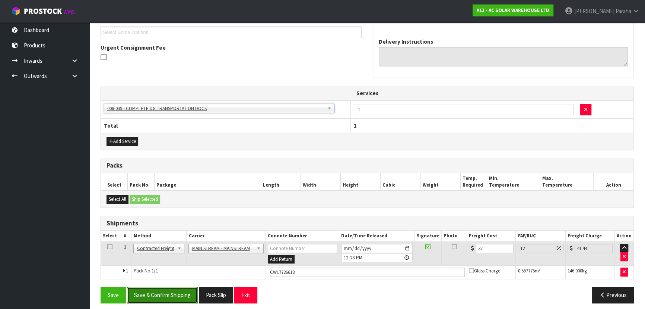
click at [186, 297] on button "Save & Confirm Shipping" at bounding box center [162, 295] width 71 height 16
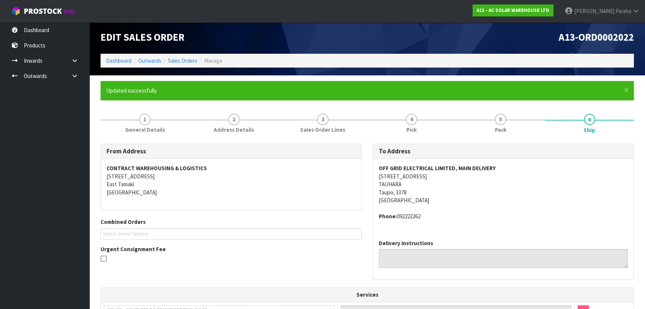
scroll to position [0, 0]
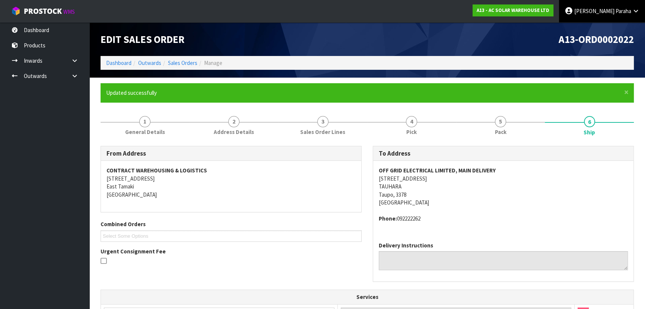
click at [614, 13] on span "Polly" at bounding box center [595, 10] width 40 height 7
click at [608, 29] on link "Logout" at bounding box center [615, 30] width 59 height 10
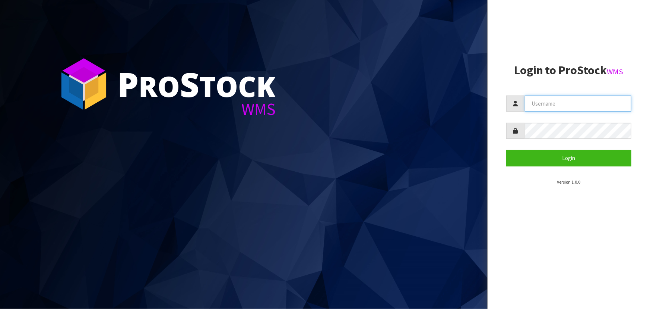
type input "[PERSON_NAME]"
click at [550, 166] on section "Login to ProStock WMS [GEOGRAPHIC_DATA] Login Version 1.0.0" at bounding box center [568, 124] width 125 height 121
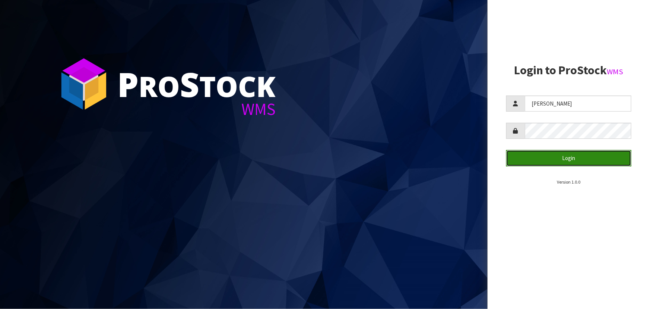
click at [550, 163] on button "Login" at bounding box center [568, 158] width 125 height 16
